Goal: Task Accomplishment & Management: Complete application form

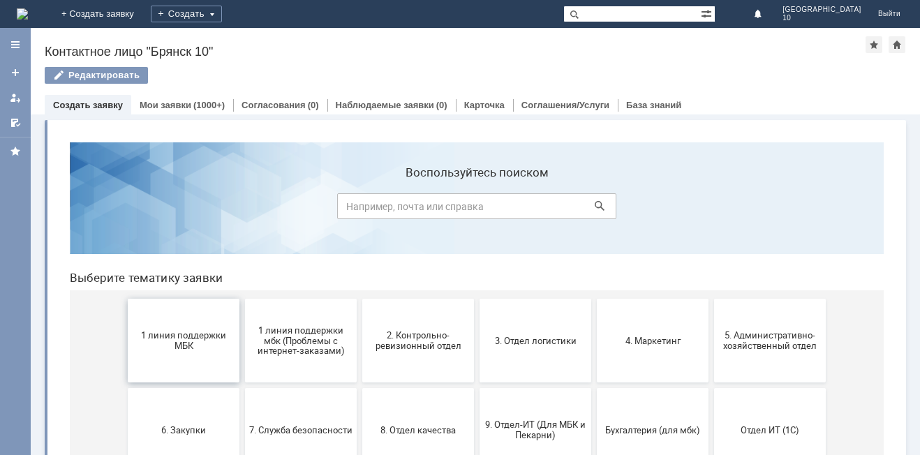
click at [181, 339] on span "1 линия поддержки МБК" at bounding box center [183, 340] width 103 height 21
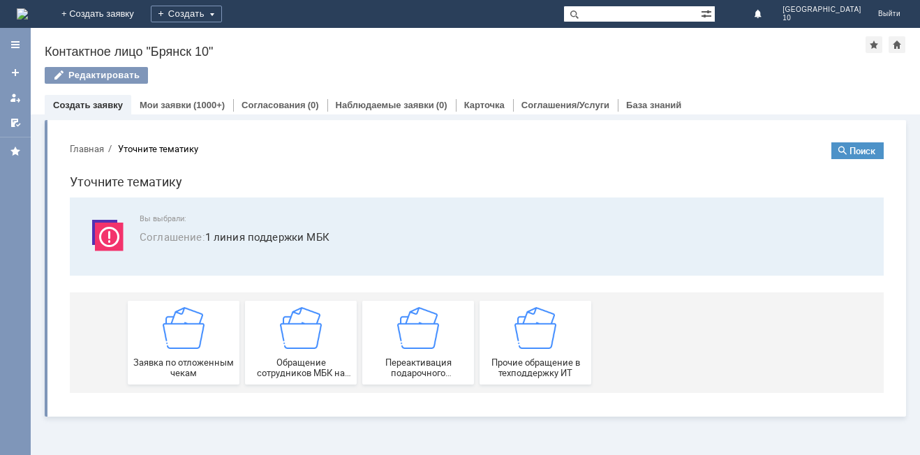
click at [181, 339] on img at bounding box center [184, 328] width 42 height 42
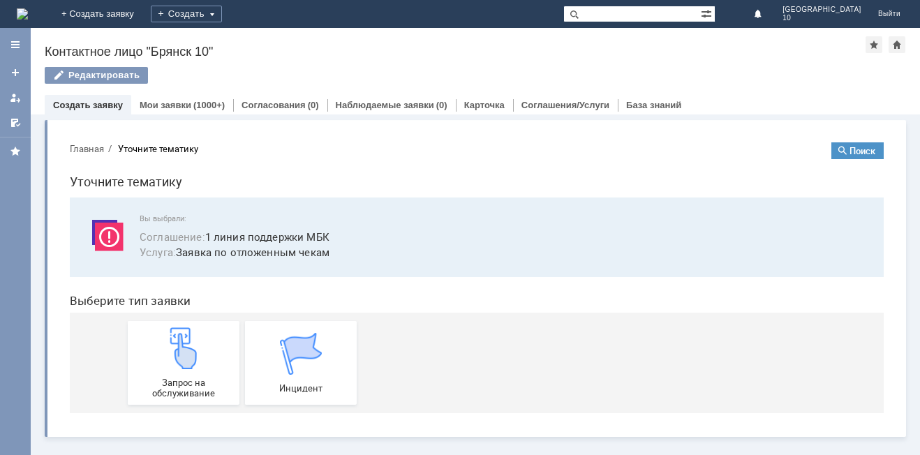
click at [181, 339] on img at bounding box center [184, 348] width 42 height 42
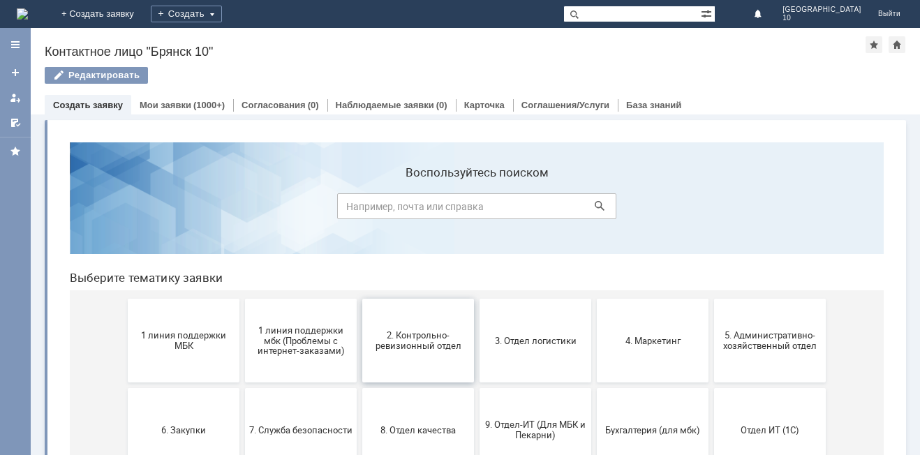
click at [398, 335] on span "2. Контрольно-ревизионный отдел" at bounding box center [417, 340] width 103 height 21
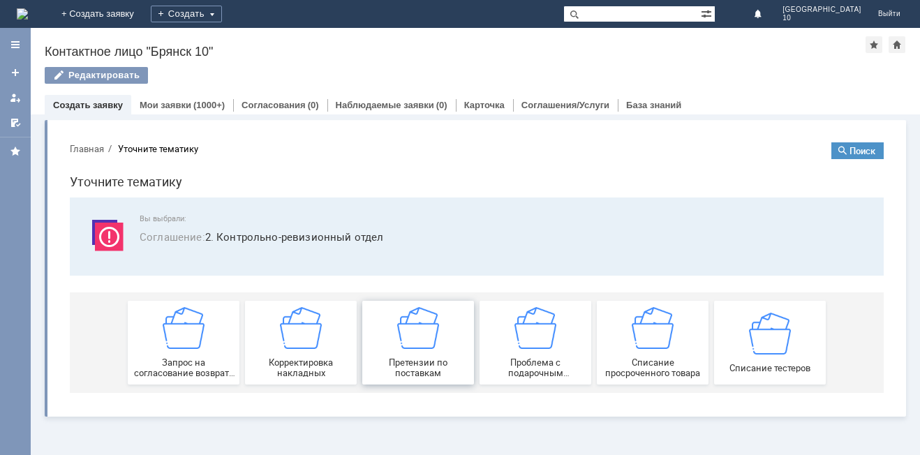
click at [425, 354] on div "Претензии по поставкам" at bounding box center [417, 342] width 103 height 71
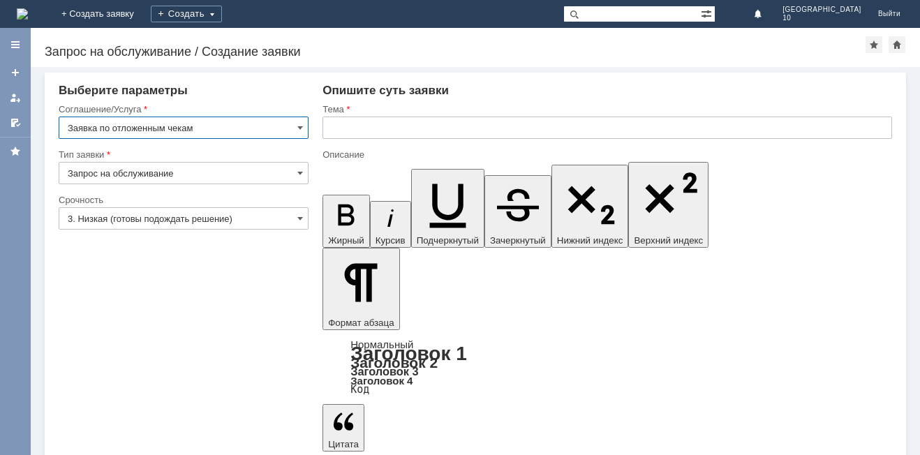
click at [337, 130] on input "text" at bounding box center [606, 128] width 569 height 22
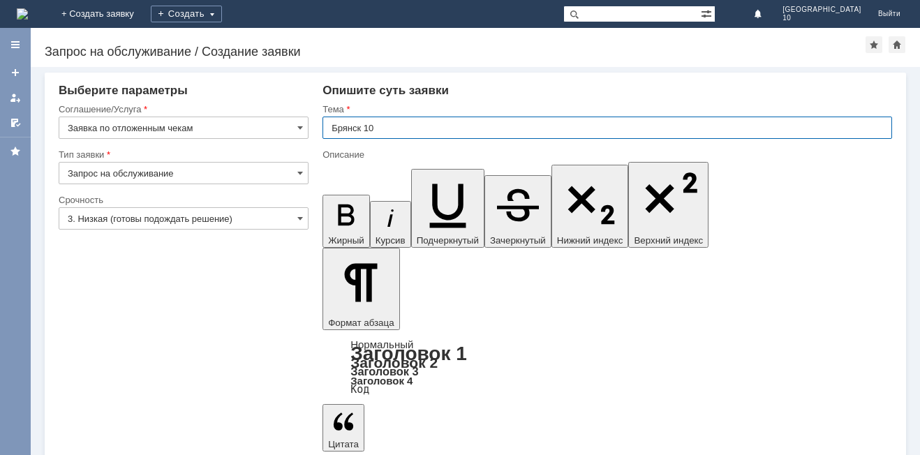
type input "Брянск 10"
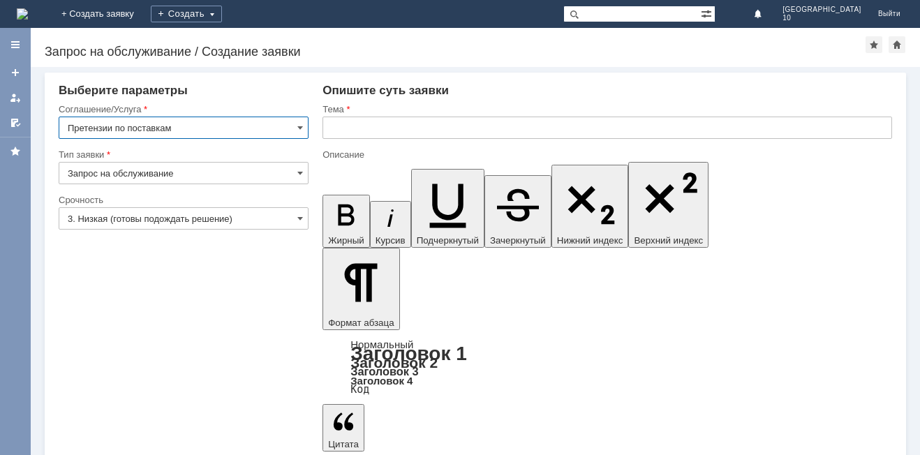
click at [329, 127] on input "text" at bounding box center [606, 128] width 569 height 22
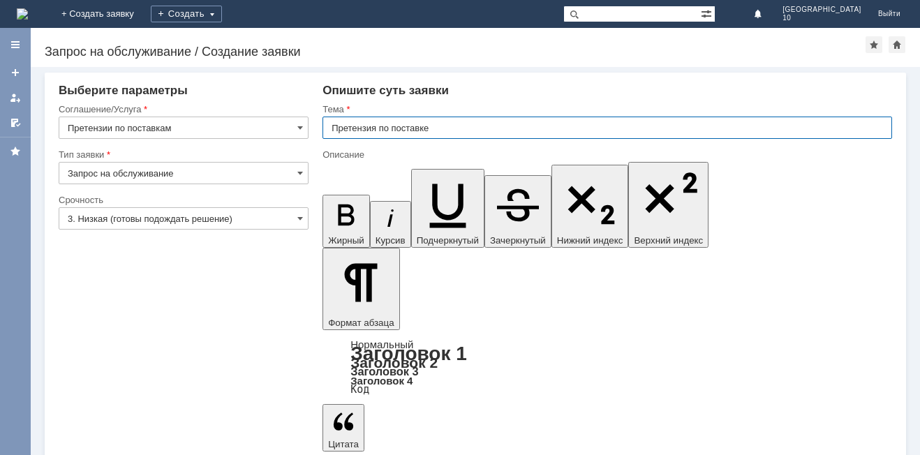
type input "Претензия по поставке"
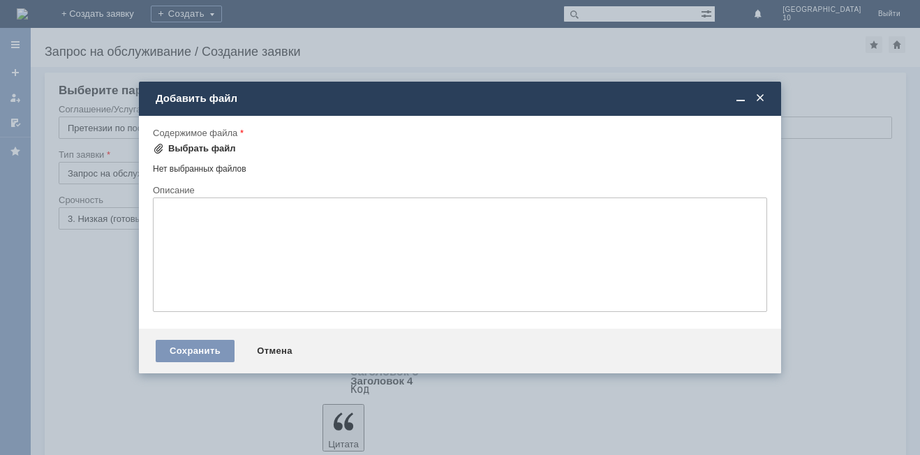
click at [156, 145] on span at bounding box center [158, 148] width 11 height 11
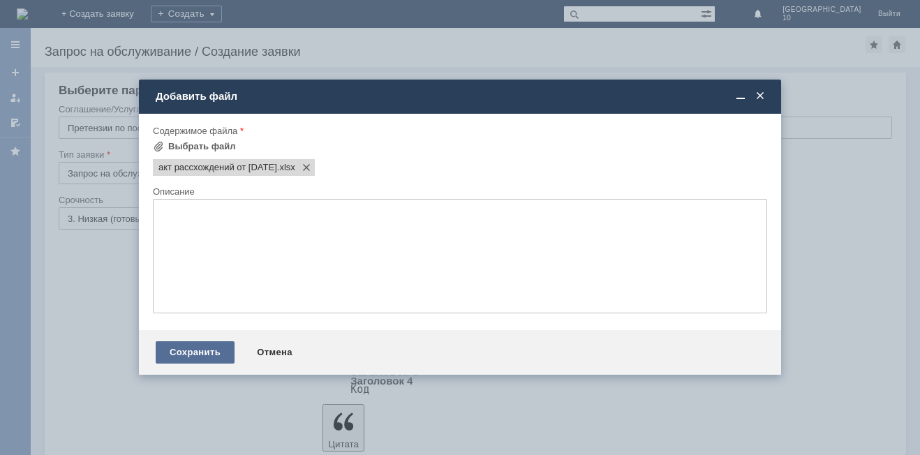
click at [189, 355] on div "Сохранить" at bounding box center [195, 352] width 79 height 22
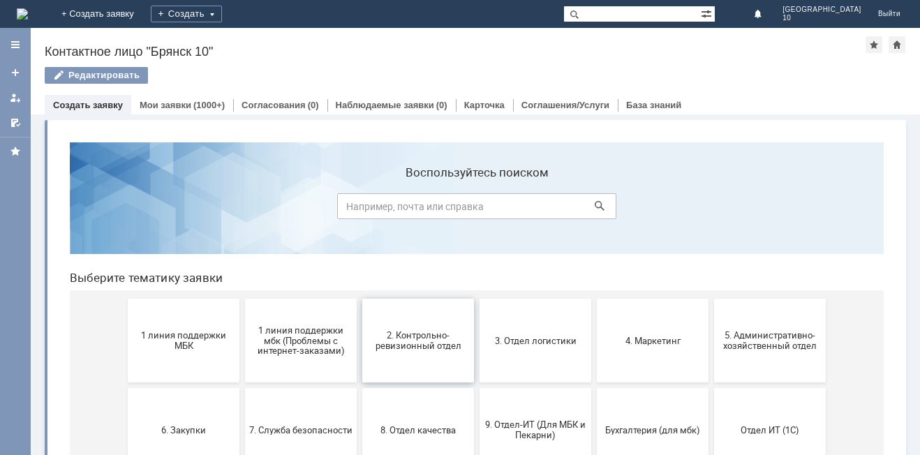
click at [392, 339] on span "2. Контрольно-ревизионный отдел" at bounding box center [417, 340] width 103 height 21
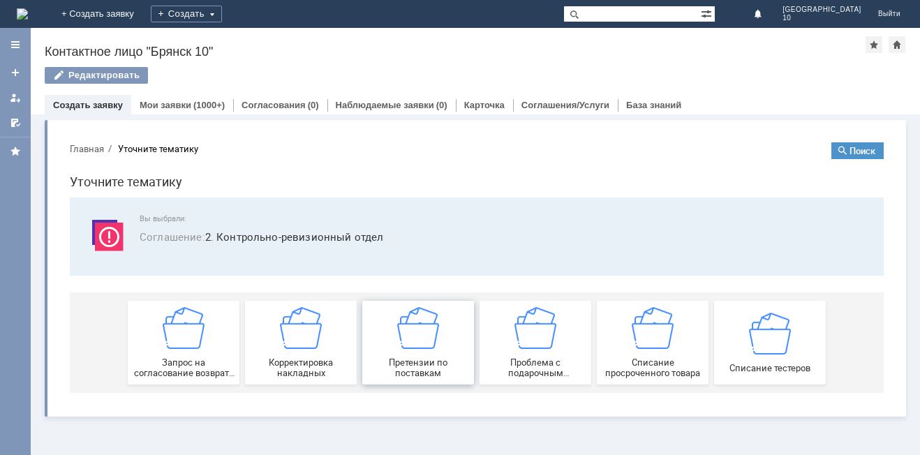
click at [407, 347] on img at bounding box center [418, 328] width 42 height 42
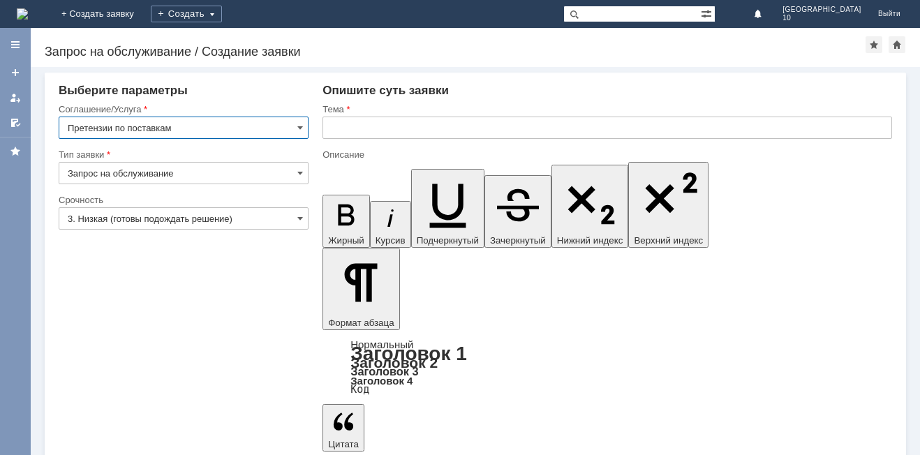
click at [334, 124] on input "text" at bounding box center [606, 128] width 569 height 22
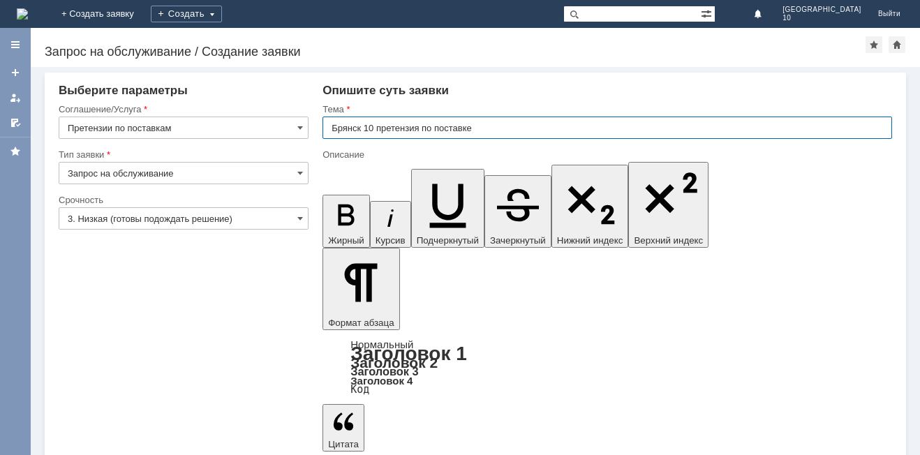
type input "Брянск 10 претензия по поставке"
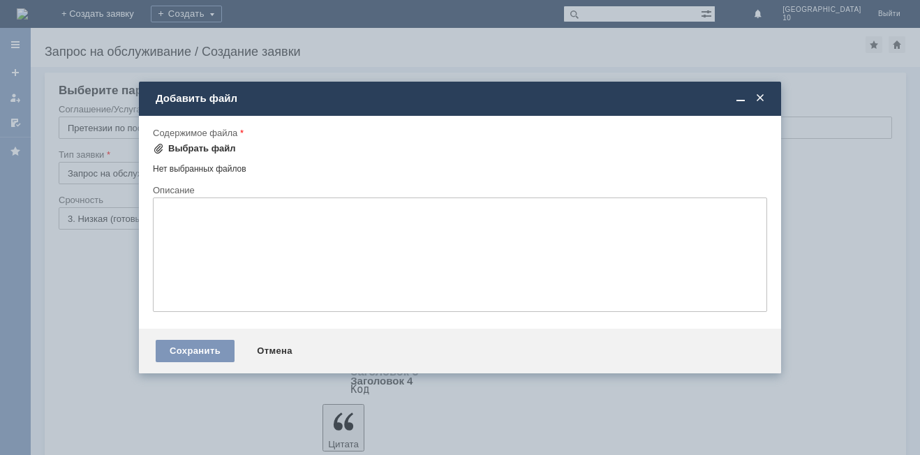
click at [159, 143] on span at bounding box center [158, 148] width 11 height 11
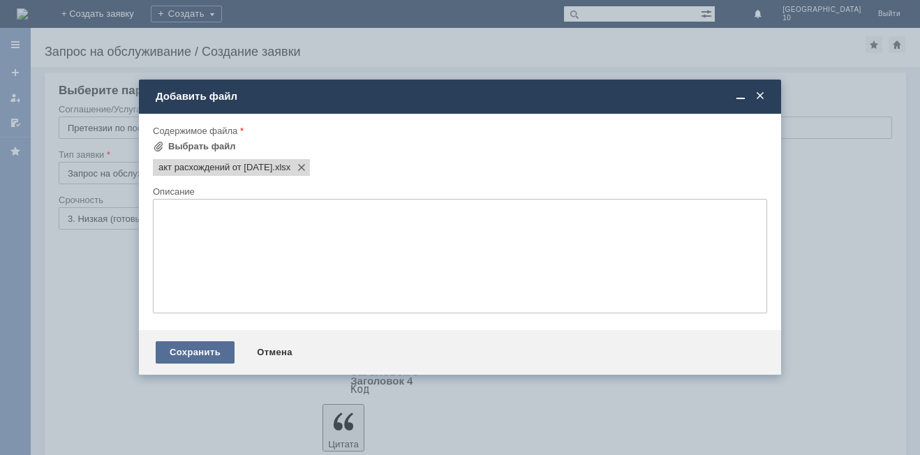
click at [187, 350] on div "Сохранить" at bounding box center [195, 352] width 79 height 22
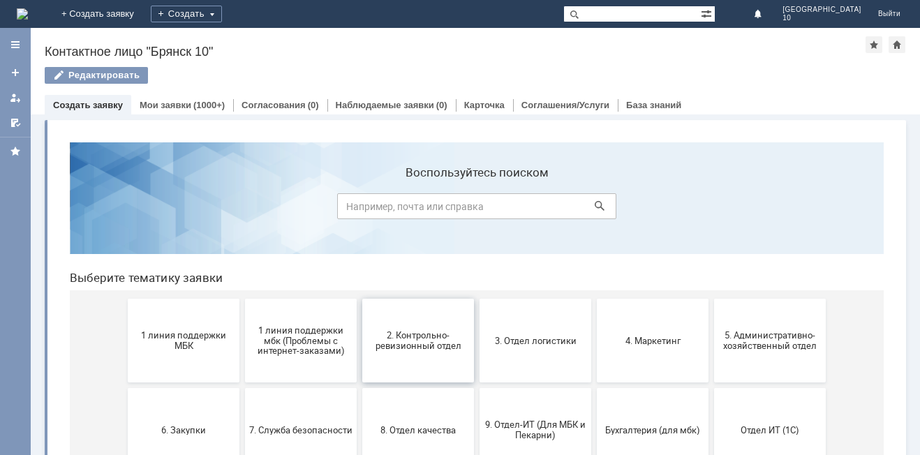
click at [403, 349] on span "2. Контрольно-ревизионный отдел" at bounding box center [417, 340] width 103 height 21
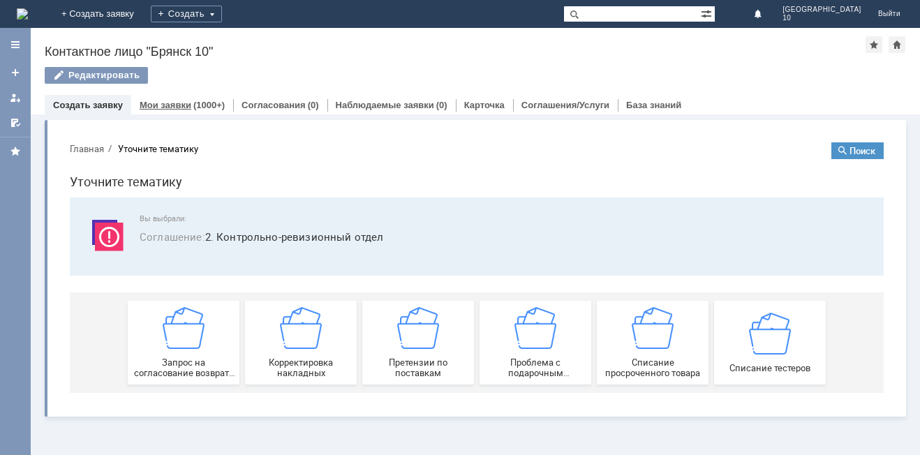
click at [174, 98] on div "Мои заявки (1000+)" at bounding box center [182, 105] width 102 height 20
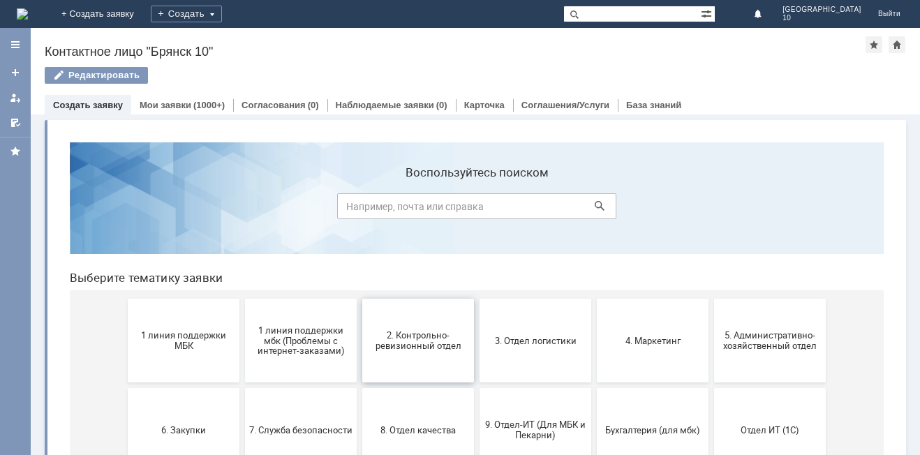
click at [417, 340] on span "2. Контрольно-ревизионный отдел" at bounding box center [417, 340] width 103 height 21
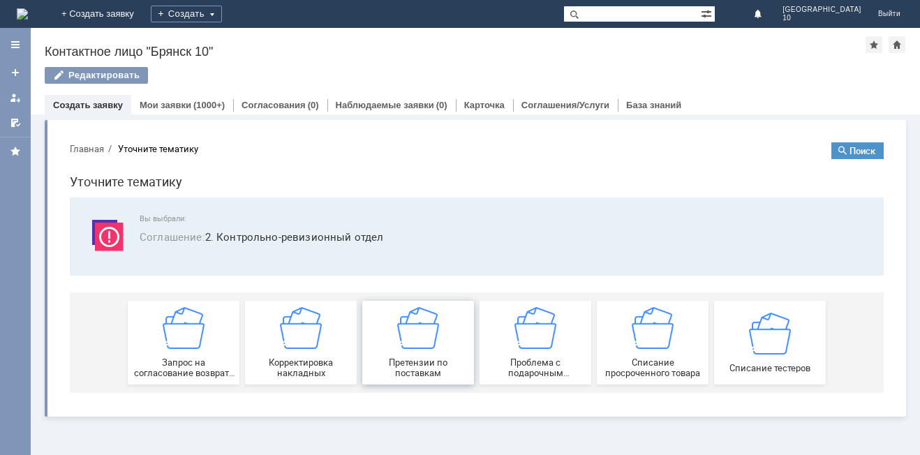
click at [408, 345] on img at bounding box center [418, 328] width 42 height 42
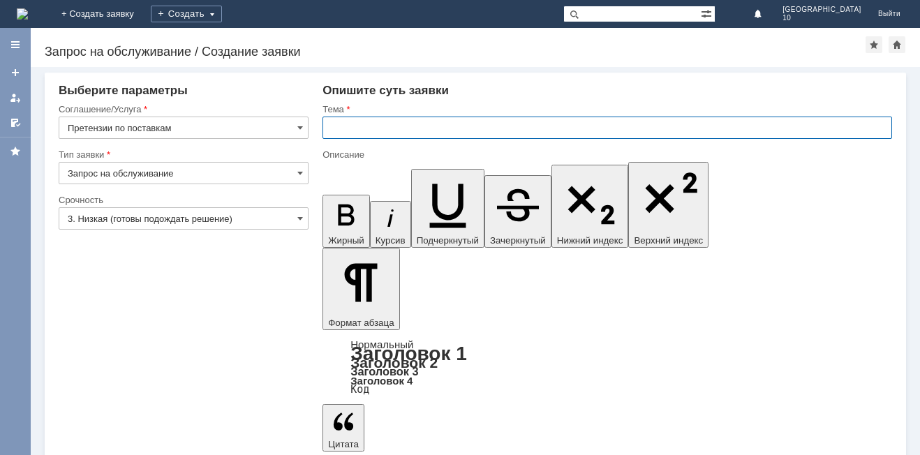
click at [332, 124] on input "text" at bounding box center [606, 128] width 569 height 22
type input "Брянск 10 претензия по поставке"
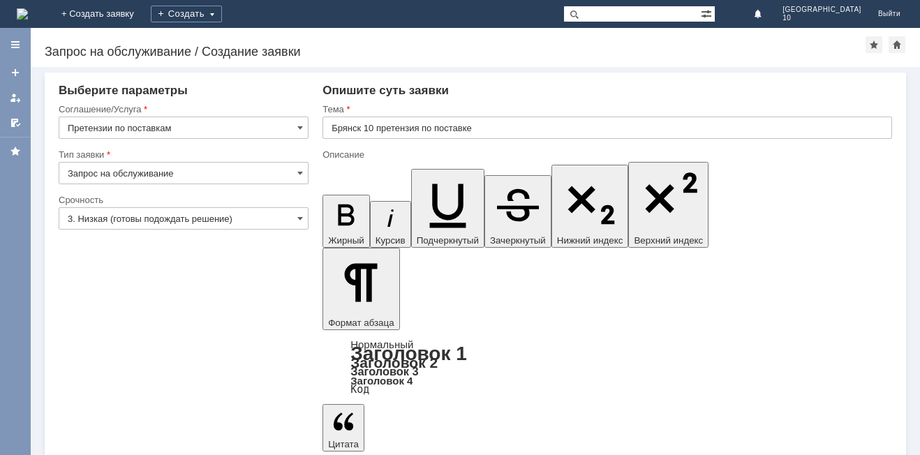
scroll to position [724, 9]
